Goal: Communication & Community: Answer question/provide support

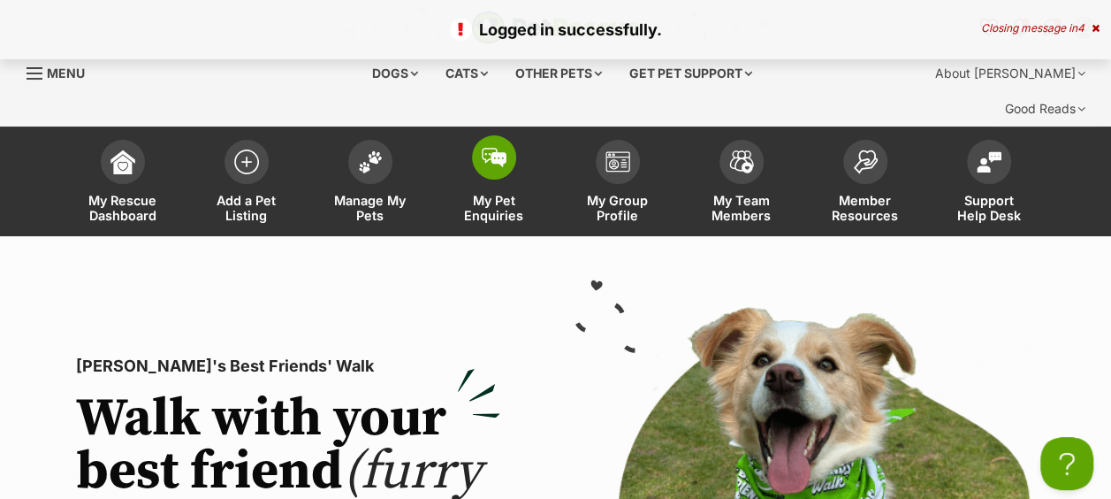
drag, startPoint x: 0, startPoint y: 0, endPoint x: 479, endPoint y: 128, distance: 496.0
click at [479, 135] on span at bounding box center [494, 157] width 44 height 44
click at [373, 135] on span at bounding box center [370, 157] width 44 height 44
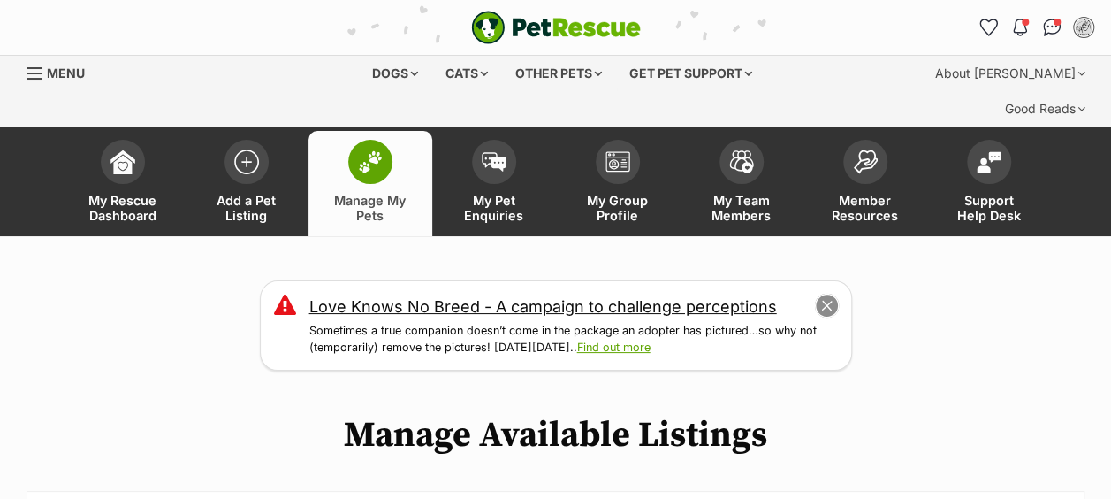
click at [824, 293] on button "close" at bounding box center [826, 305] width 25 height 25
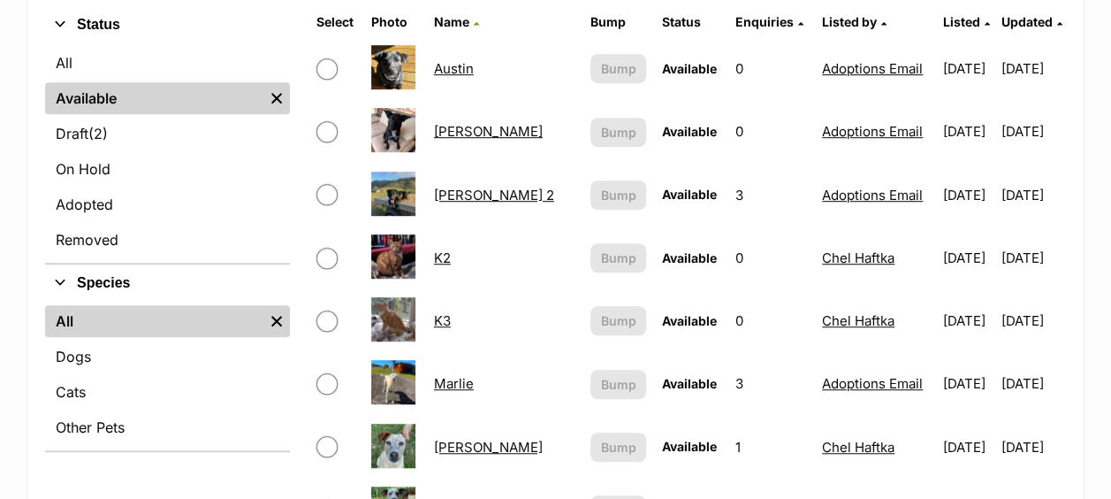
scroll to position [442, 0]
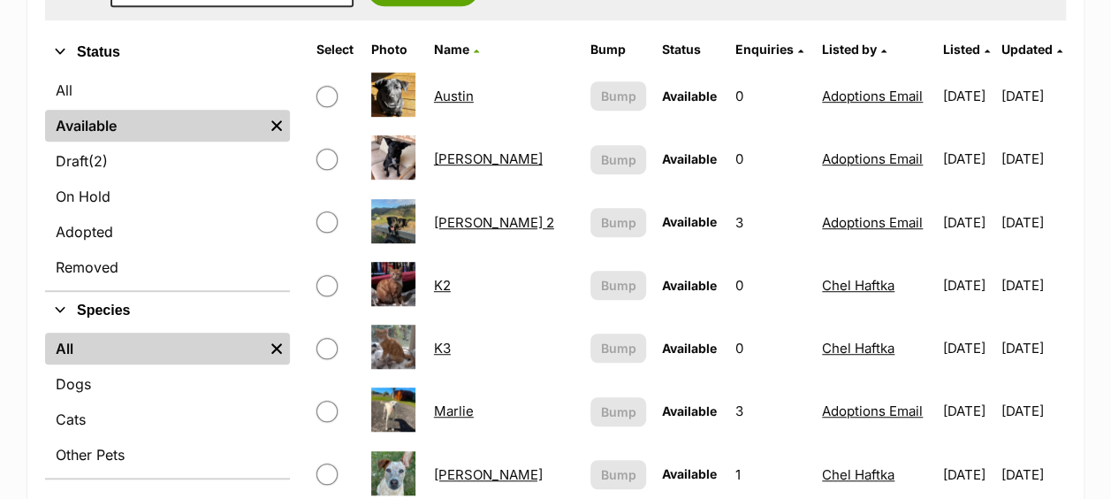
click at [461, 88] on link "Austin" at bounding box center [454, 96] width 40 height 17
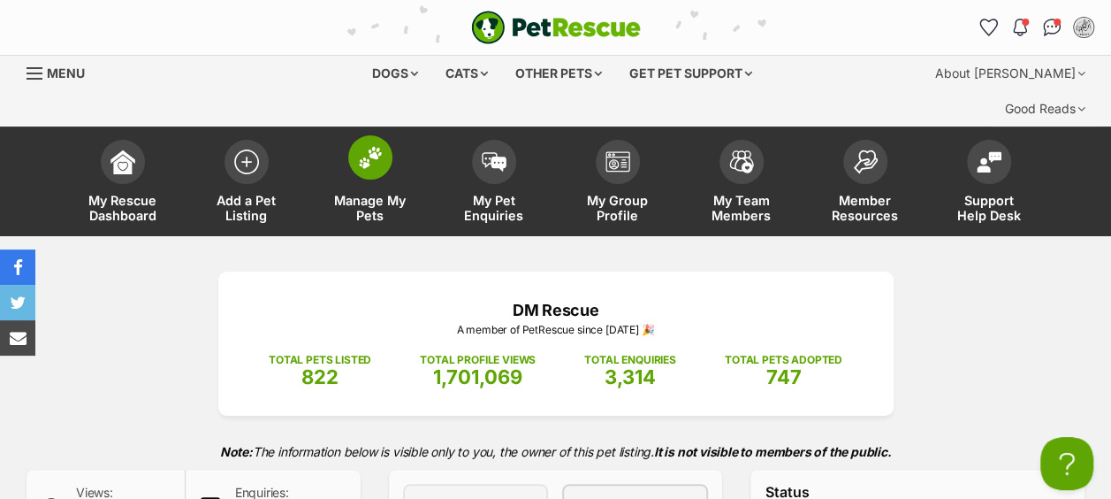
click at [385, 135] on span at bounding box center [370, 157] width 44 height 44
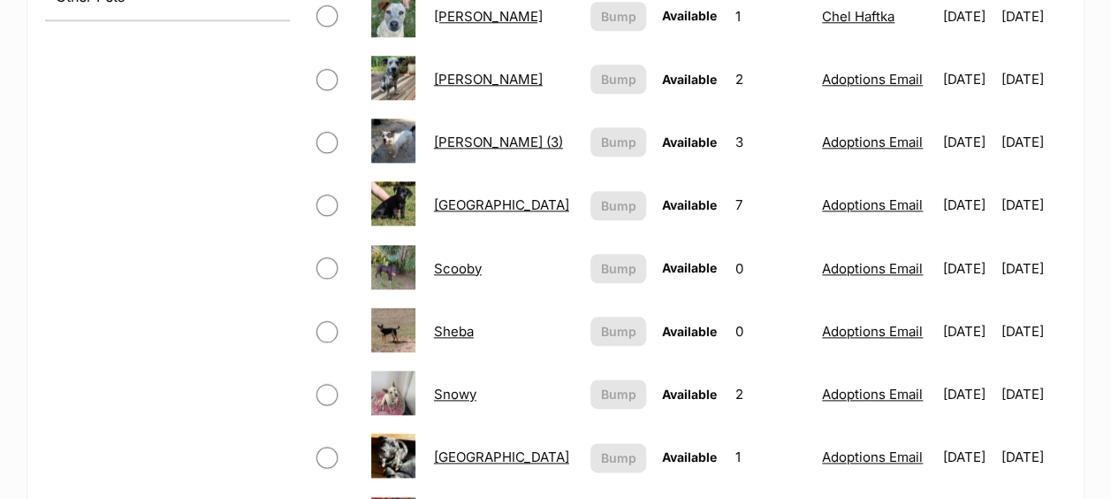
scroll to position [884, 0]
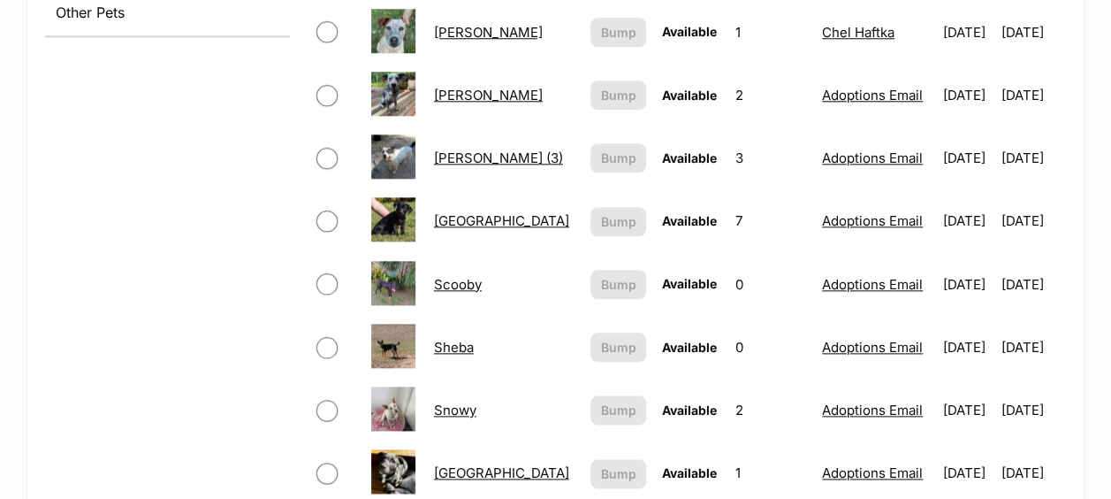
click at [464, 212] on link "Paris" at bounding box center [501, 220] width 135 height 17
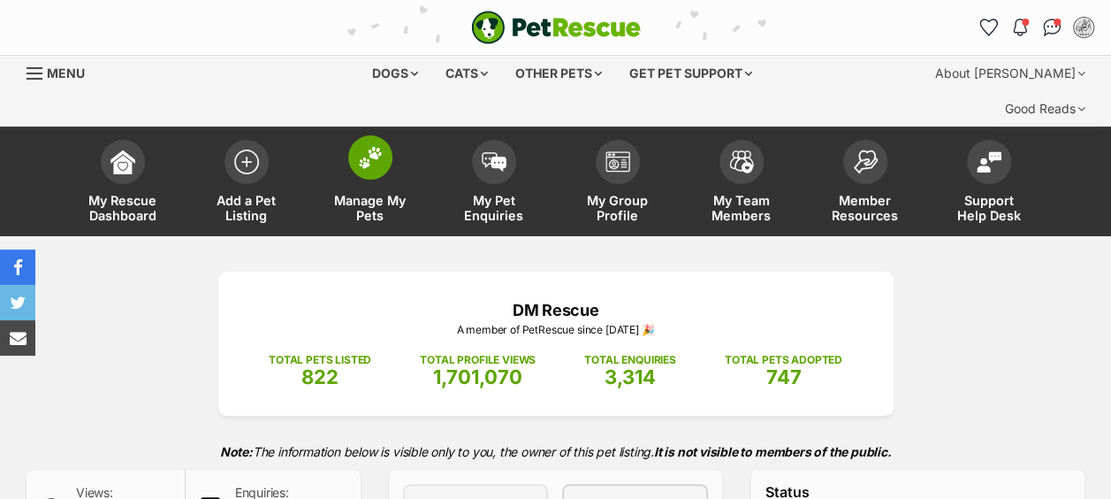
click at [368, 140] on span at bounding box center [370, 157] width 44 height 44
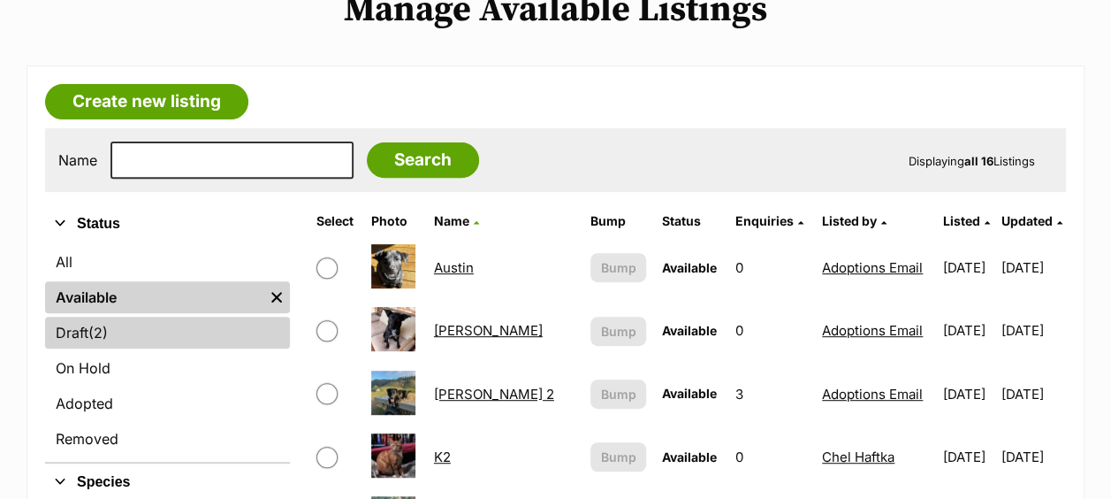
scroll to position [265, 0]
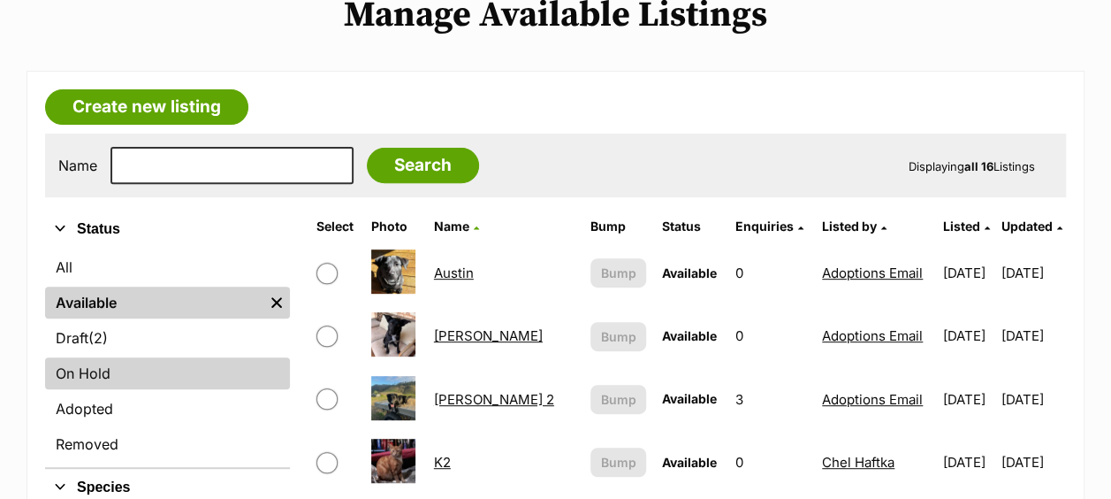
click at [133, 357] on link "On Hold" at bounding box center [167, 373] width 245 height 32
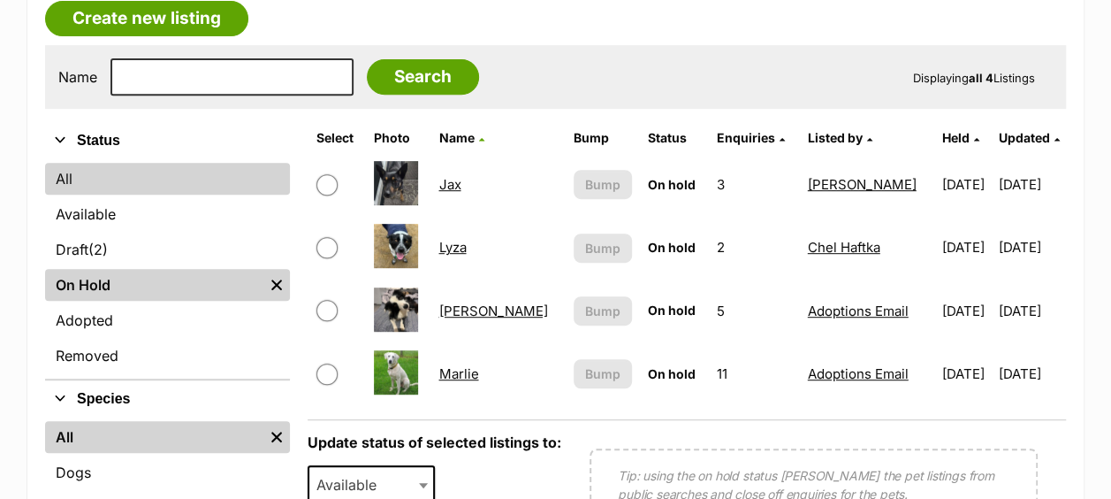
click at [117, 163] on link "All" at bounding box center [167, 179] width 245 height 32
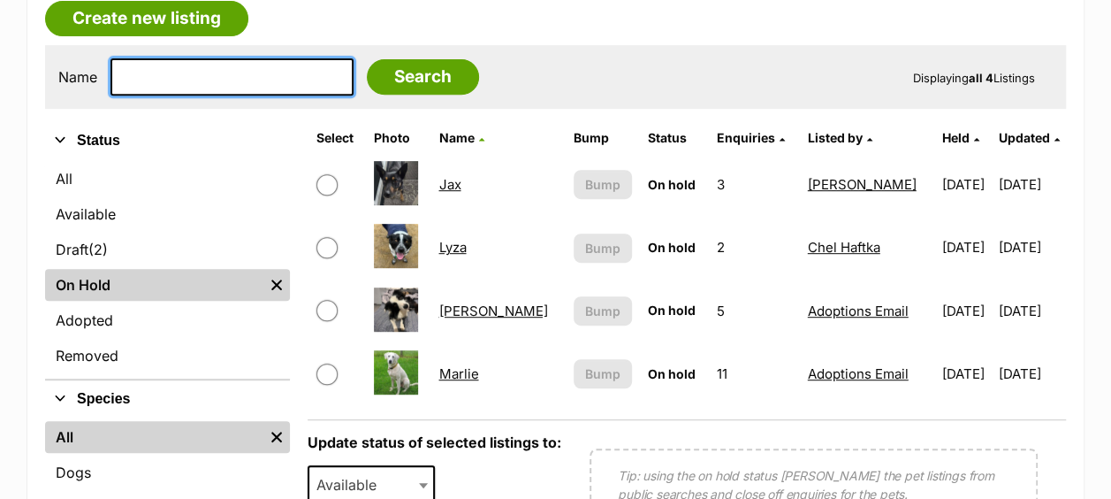
click at [141, 58] on input "text" at bounding box center [232, 76] width 243 height 37
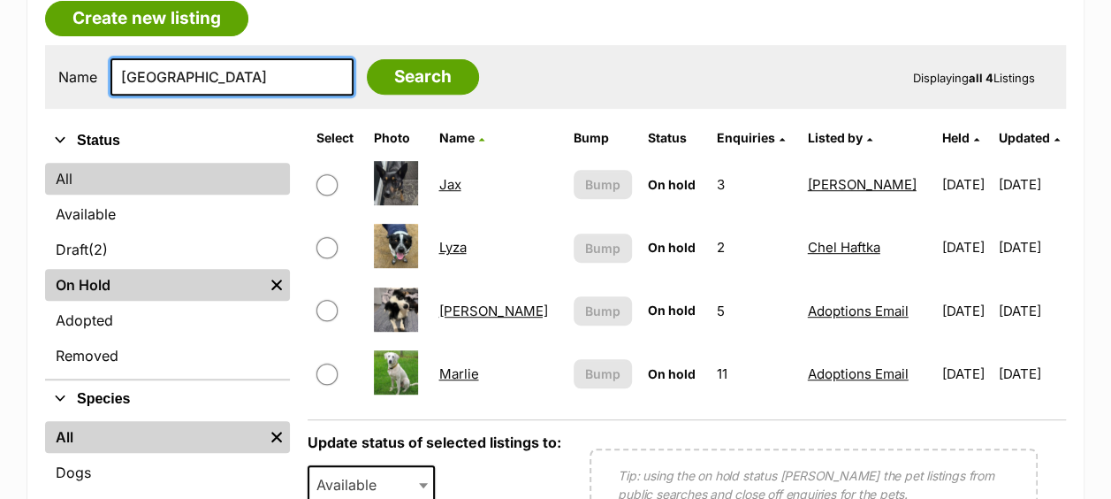
type input "[GEOGRAPHIC_DATA]"
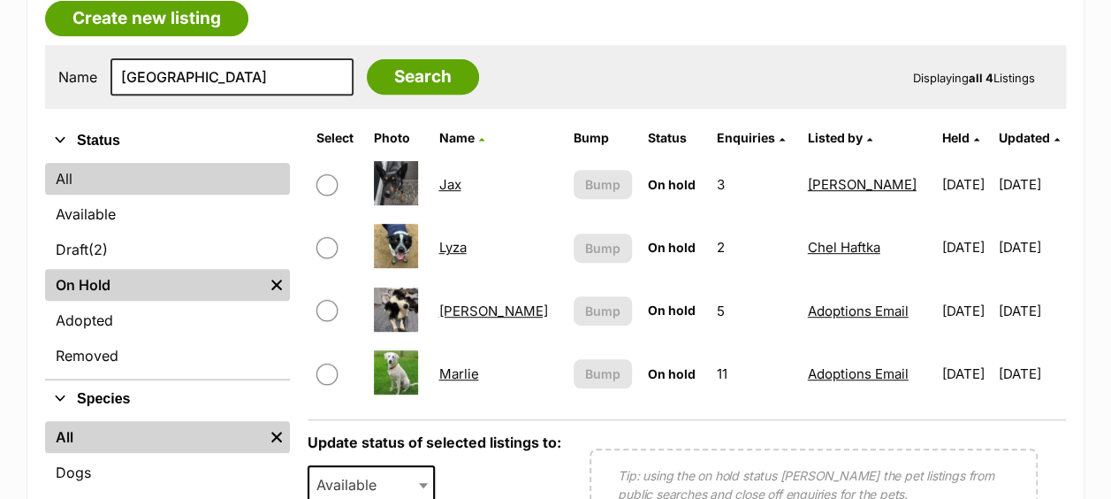
click at [95, 163] on link "All" at bounding box center [167, 179] width 245 height 32
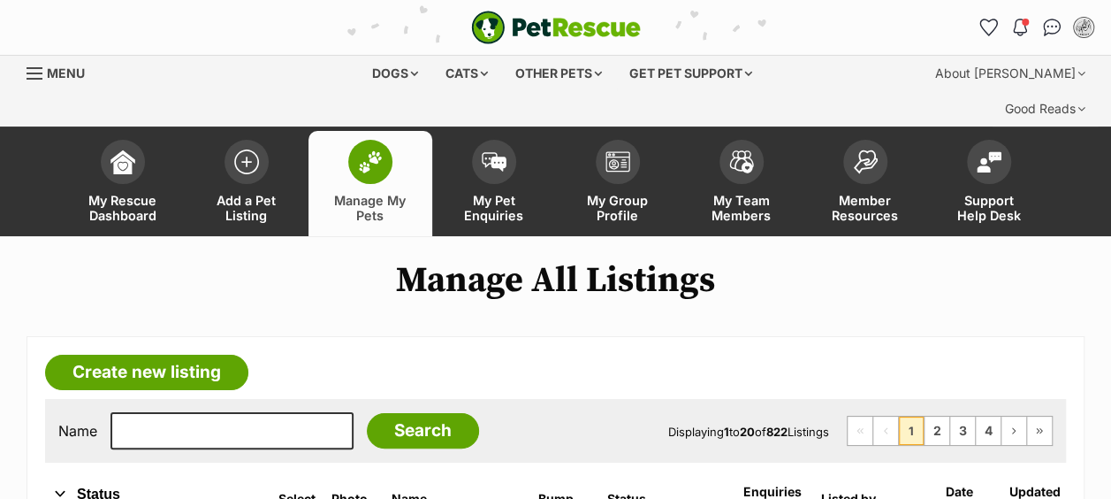
scroll to position [354, 0]
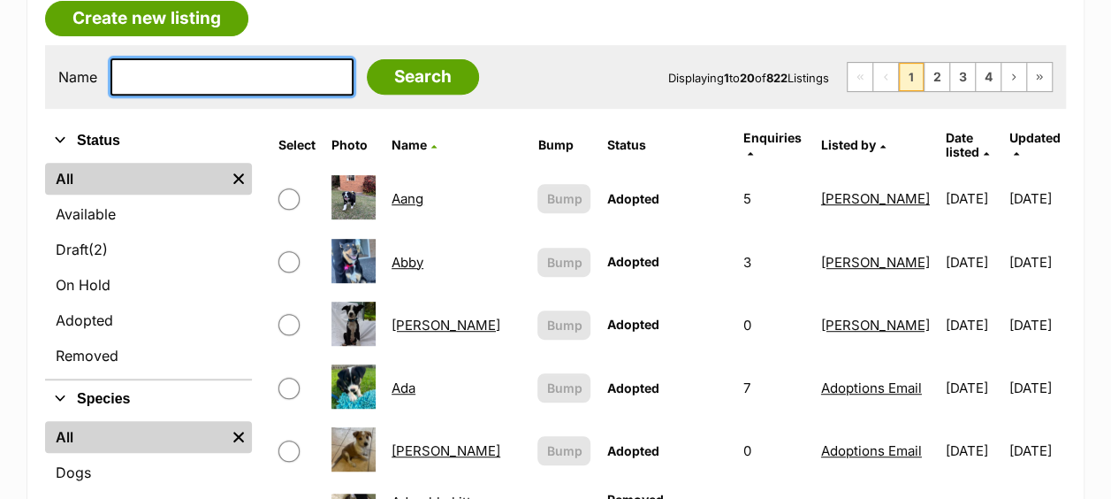
click at [171, 58] on input "text" at bounding box center [232, 76] width 243 height 37
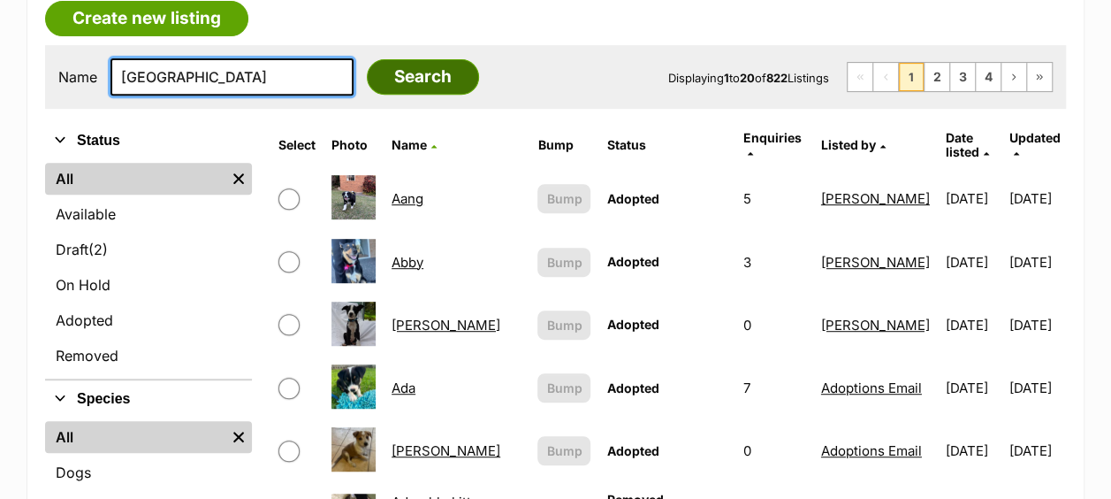
type input "[GEOGRAPHIC_DATA]"
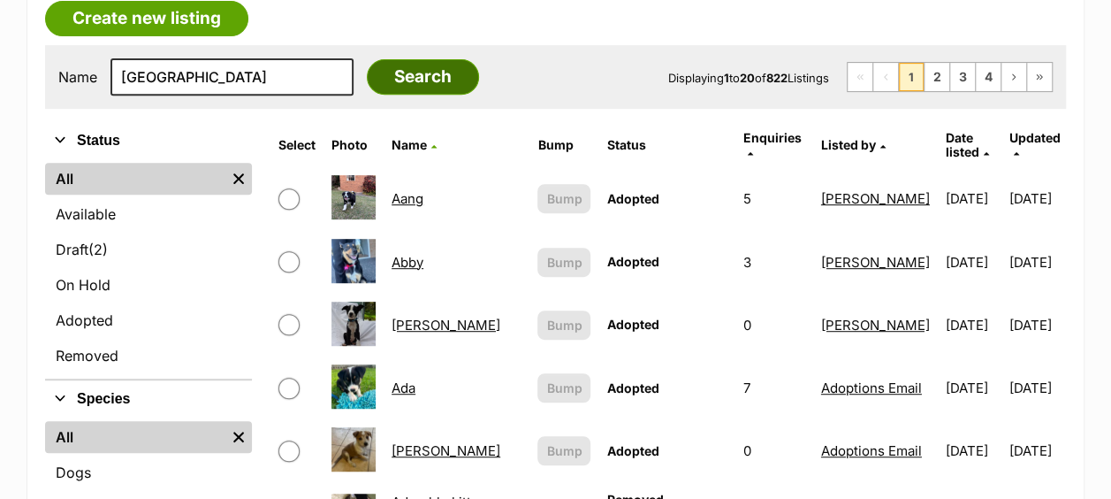
click at [390, 59] on input "Search" at bounding box center [423, 76] width 112 height 35
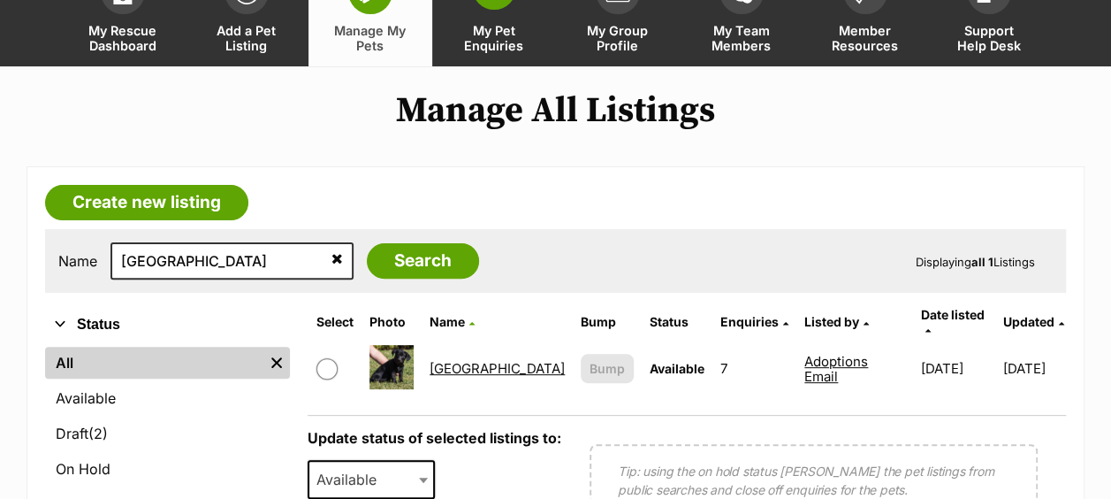
scroll to position [354, 0]
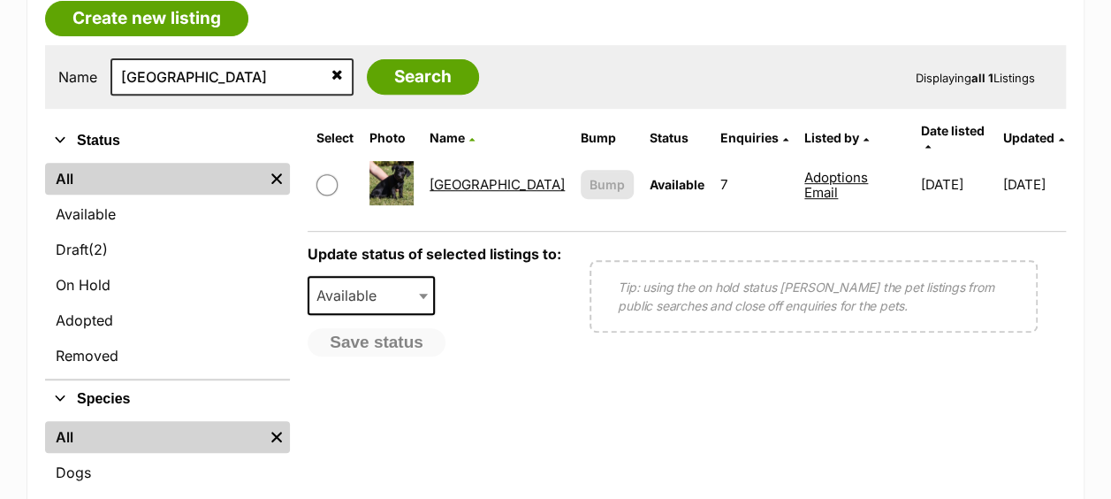
click at [459, 176] on link "[GEOGRAPHIC_DATA]" at bounding box center [497, 184] width 135 height 17
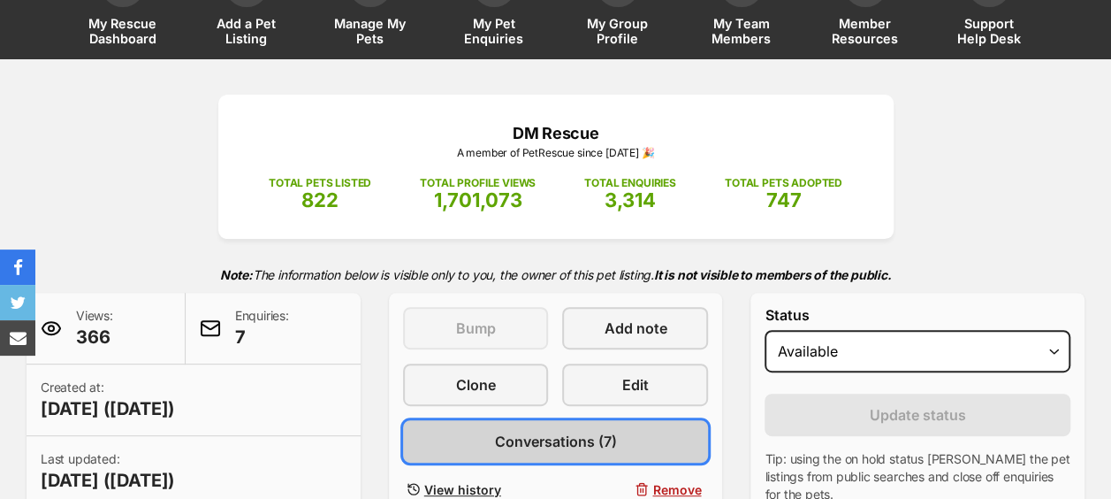
click at [564, 431] on span "Conversations (7)" at bounding box center [555, 441] width 122 height 21
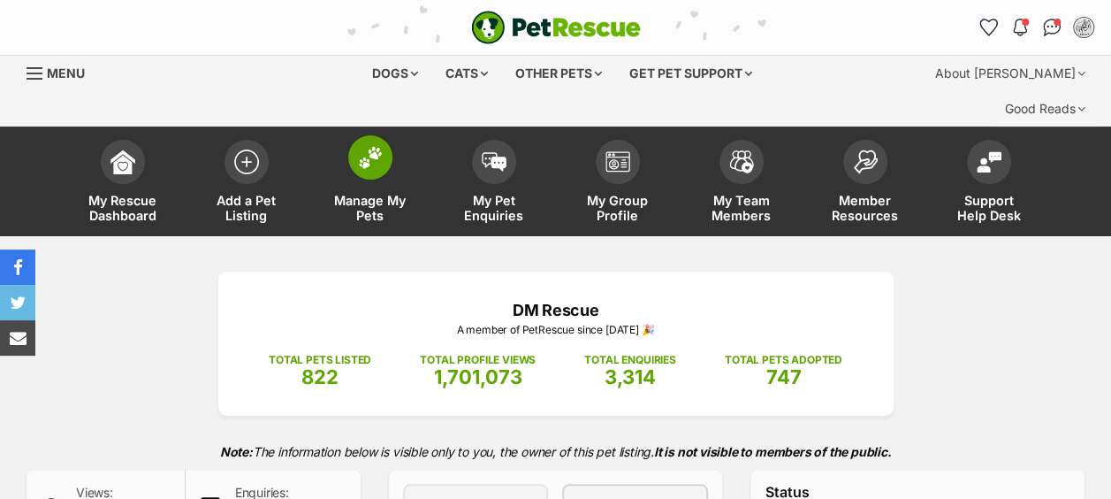
click at [360, 136] on span at bounding box center [370, 157] width 44 height 44
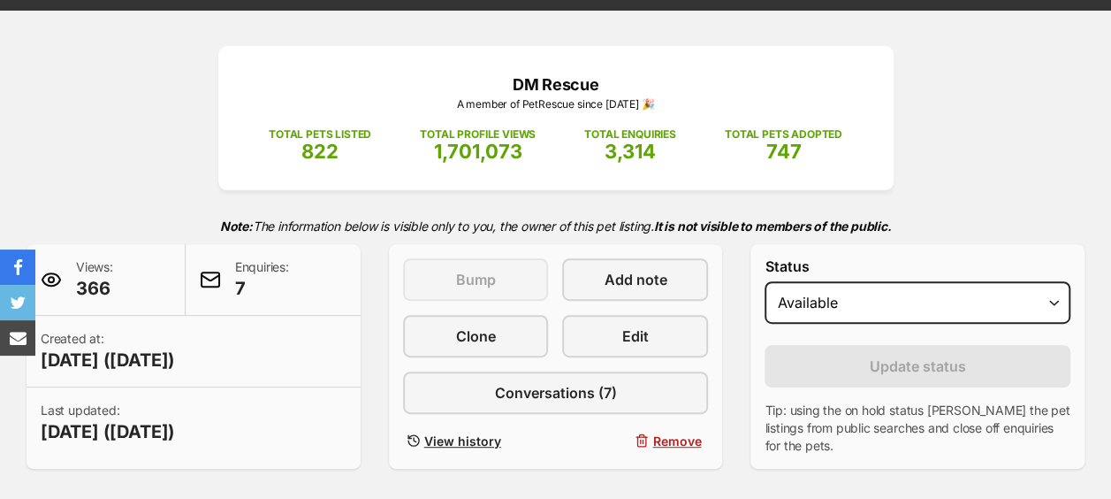
scroll to position [354, 0]
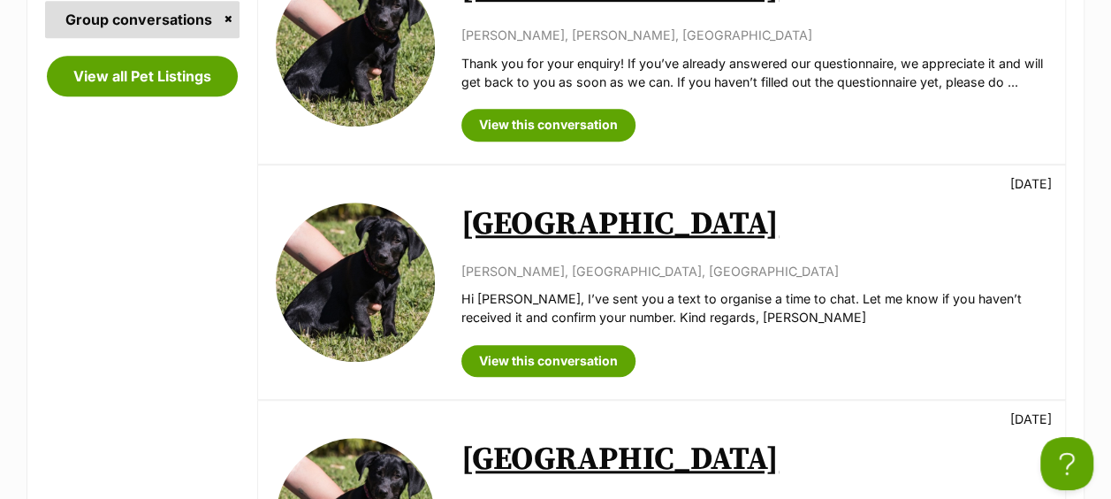
scroll to position [619, 0]
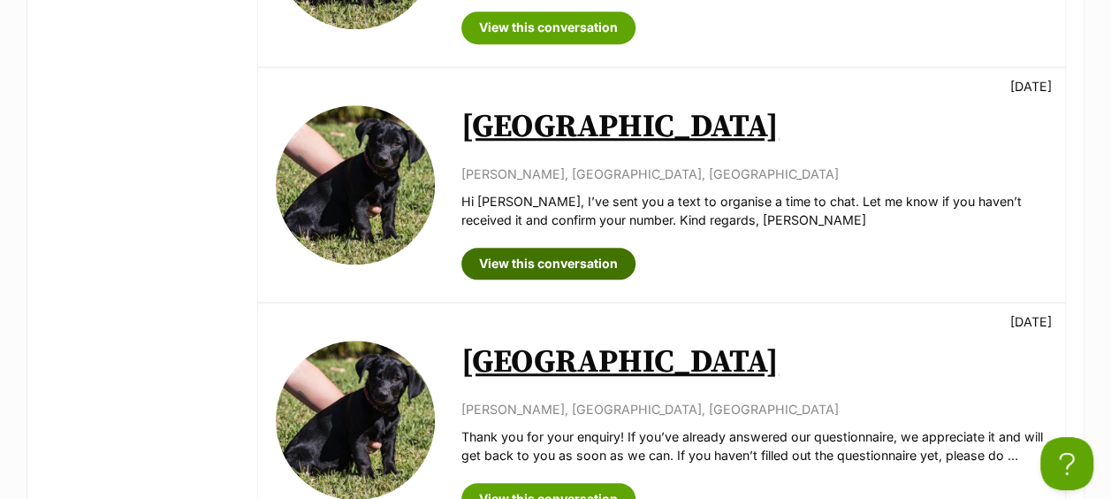
click at [580, 248] on link "View this conversation" at bounding box center [548, 264] width 174 height 32
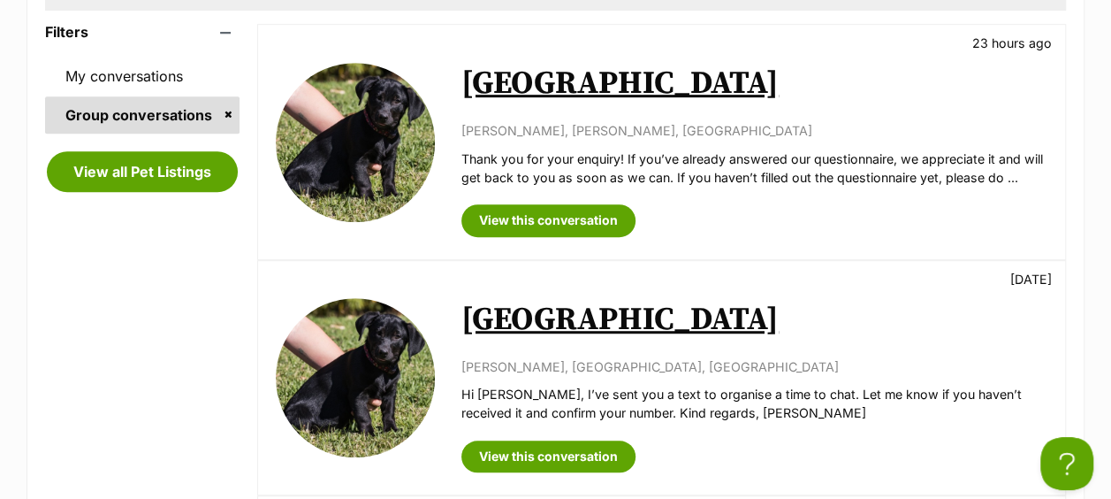
scroll to position [265, 0]
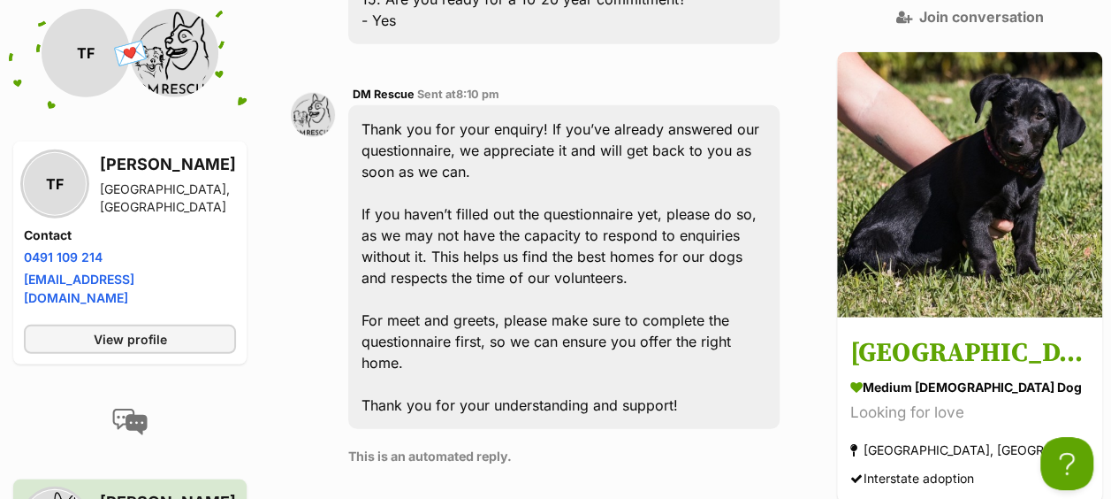
scroll to position [2211, 0]
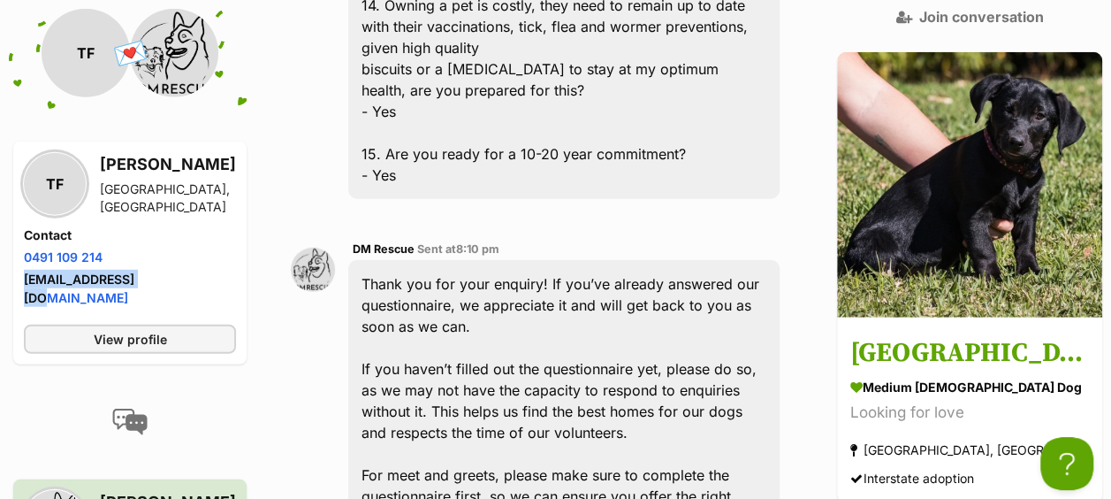
drag, startPoint x: 184, startPoint y: 280, endPoint x: 24, endPoint y: 287, distance: 160.2
click at [24, 287] on li "Email address [EMAIL_ADDRESS][DOMAIN_NAME]" at bounding box center [130, 288] width 212 height 37
copy link "[EMAIL_ADDRESS][DOMAIN_NAME]"
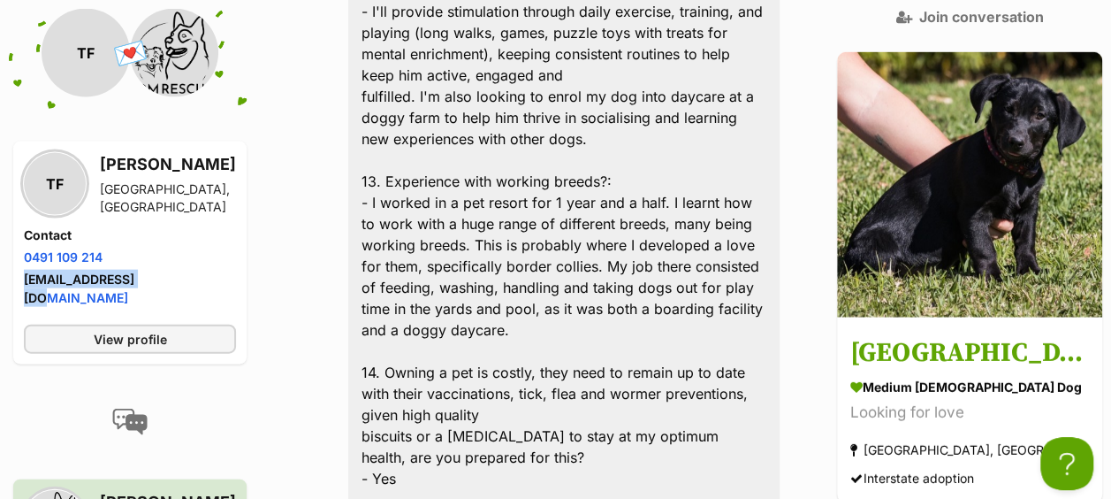
scroll to position [1681, 0]
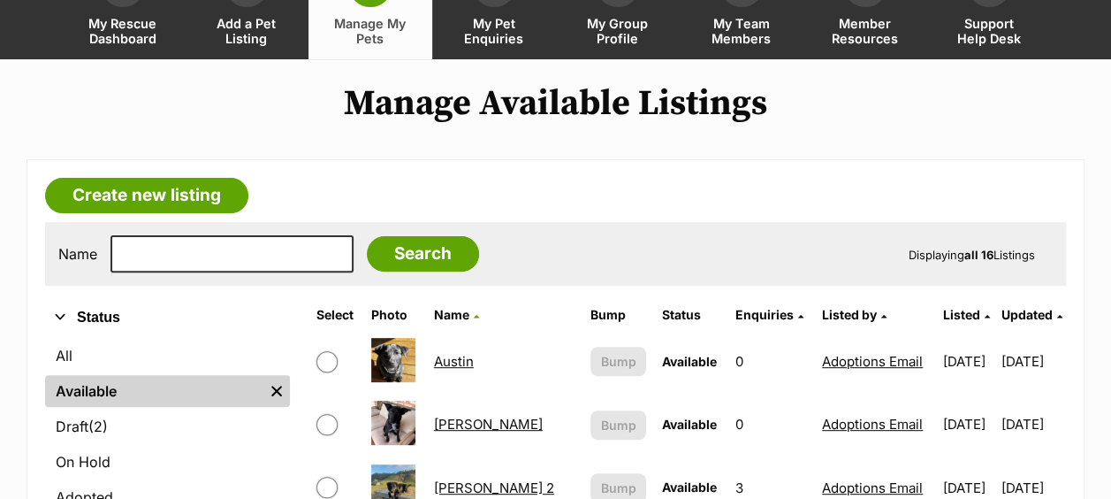
scroll to position [177, 0]
click at [465, 353] on link "Austin" at bounding box center [454, 361] width 40 height 17
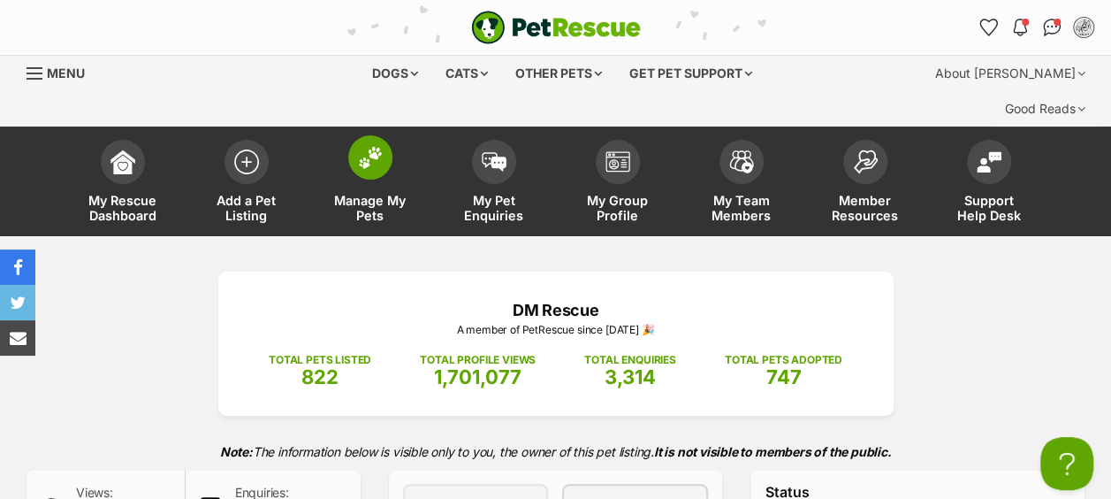
click at [375, 135] on span at bounding box center [370, 157] width 44 height 44
